Goal: Information Seeking & Learning: Learn about a topic

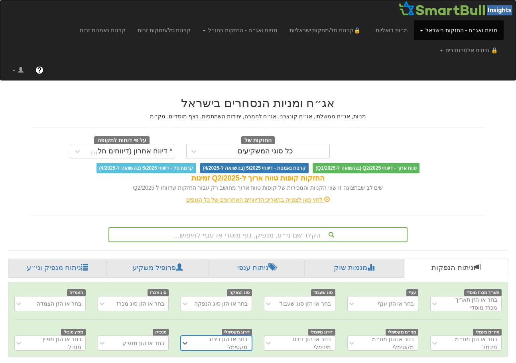
scroll to position [0, 6]
click at [246, 227] on div "הקלד שם ני״ע, מנפיק, גוף מוסדי או ענף לחיפוש..." at bounding box center [258, 234] width 299 height 15
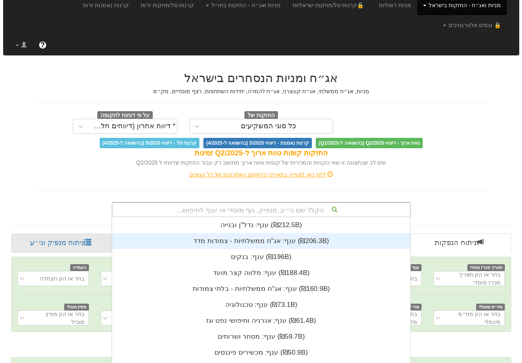
scroll to position [0, 0]
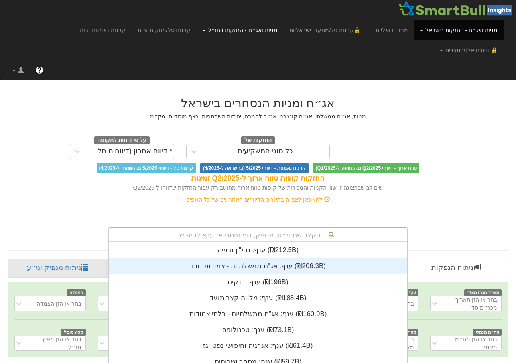
click at [283, 30] on link "מניות ואג״ח - החזקות בחו״ל" at bounding box center [240, 30] width 87 height 20
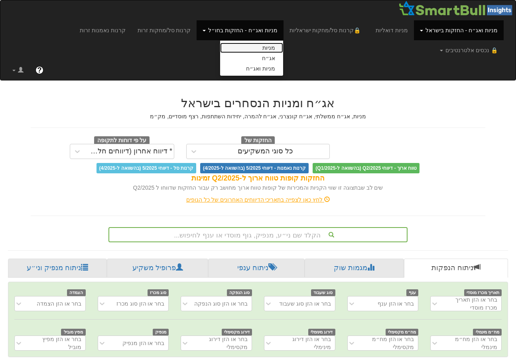
click at [282, 48] on link "מניות" at bounding box center [251, 48] width 63 height 10
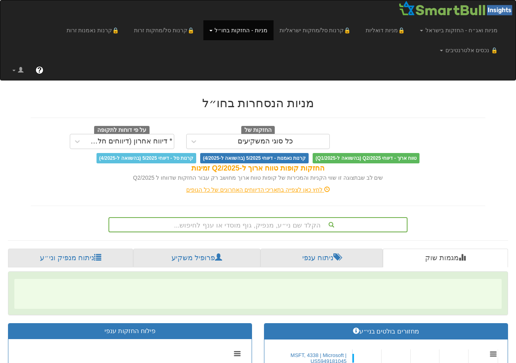
click at [295, 217] on div "הקלד שם ני״ע, מנפיק, גוף מוסדי או ענף לחיפוש..." at bounding box center [258, 224] width 299 height 15
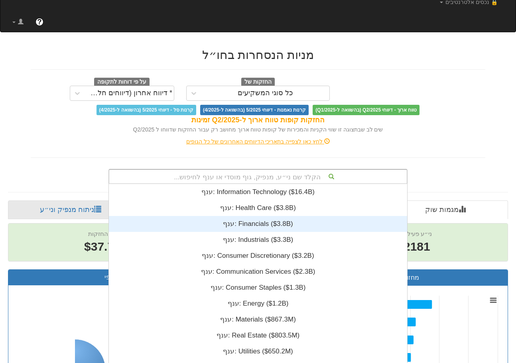
scroll to position [0, 5497]
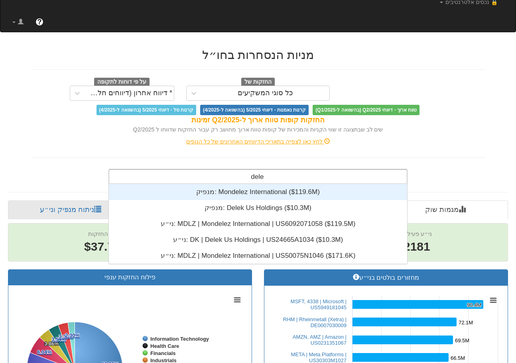
type input "delek"
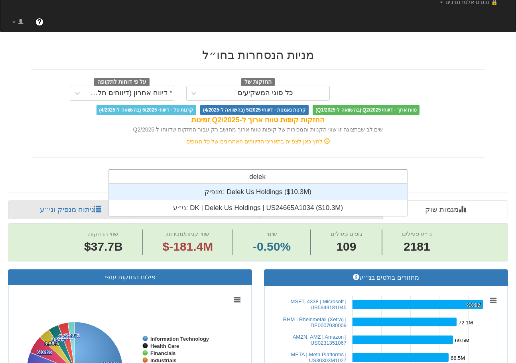
click at [287, 184] on div "מנפיק: ‎Delek Us Holdings ‎($10.3M)‏" at bounding box center [258, 192] width 298 height 16
